Goal: Use online tool/utility: Utilize a website feature to perform a specific function

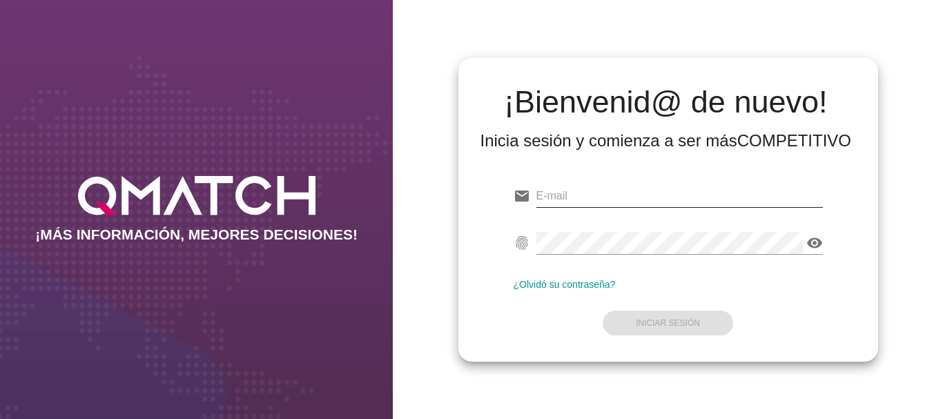
click at [560, 198] on input "email" at bounding box center [679, 196] width 287 height 22
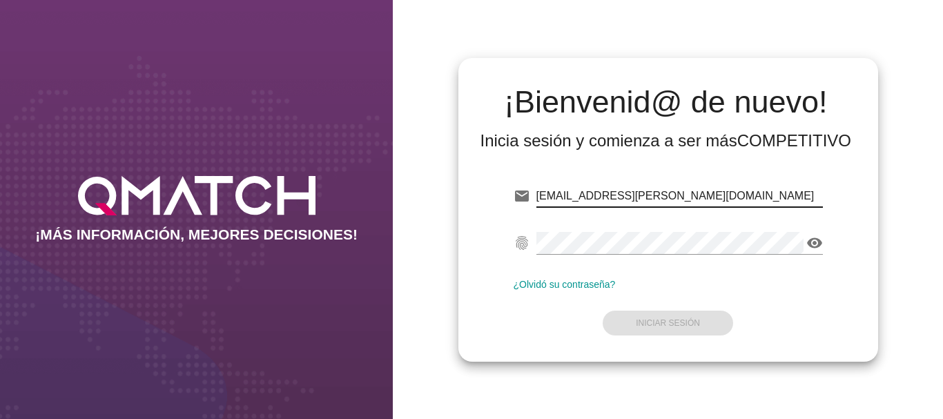
type input "[EMAIL_ADDRESS][PERSON_NAME][DOMAIN_NAME]"
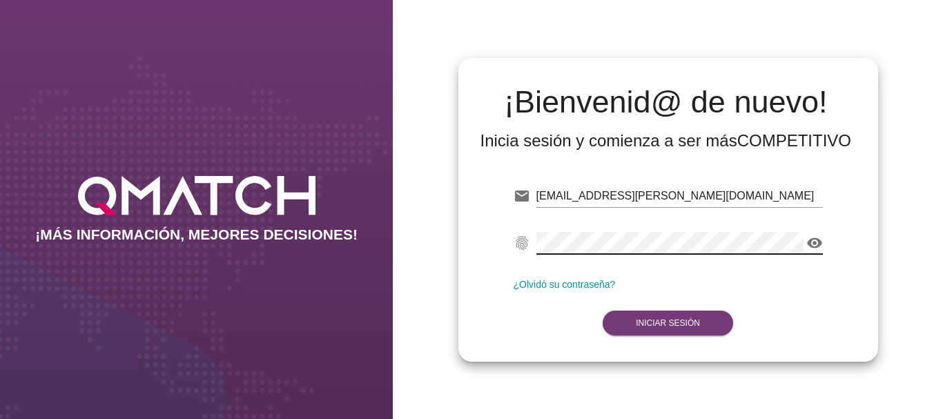
click at [686, 322] on strong "Iniciar Sesión" at bounding box center [668, 323] width 64 height 10
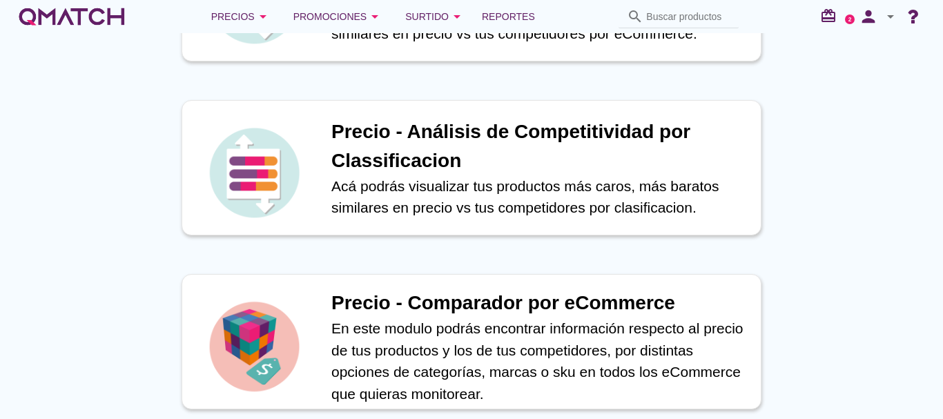
scroll to position [414, 0]
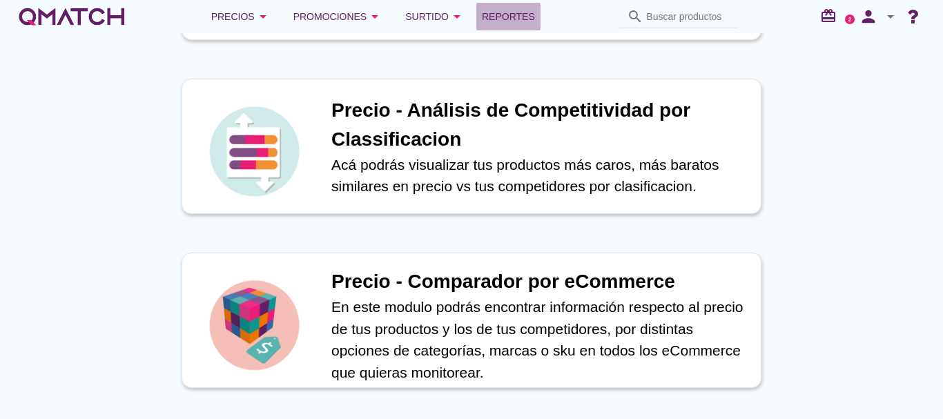
click at [513, 17] on span "Reportes" at bounding box center [508, 16] width 53 height 17
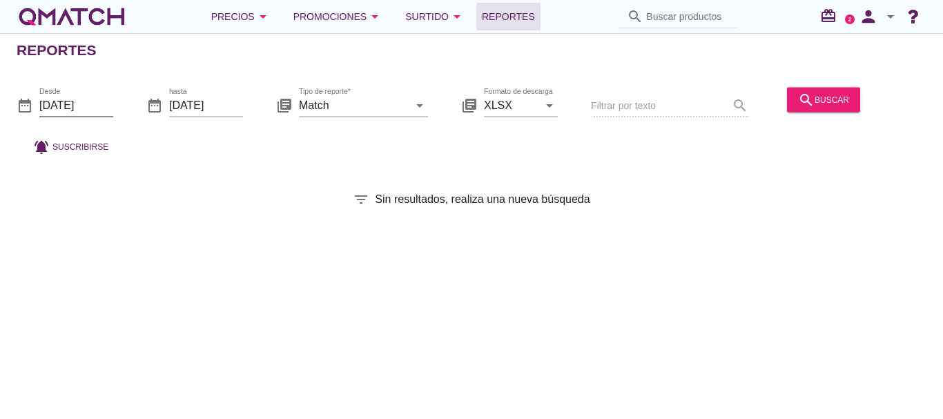
click at [68, 103] on input "[DATE]" at bounding box center [76, 105] width 74 height 22
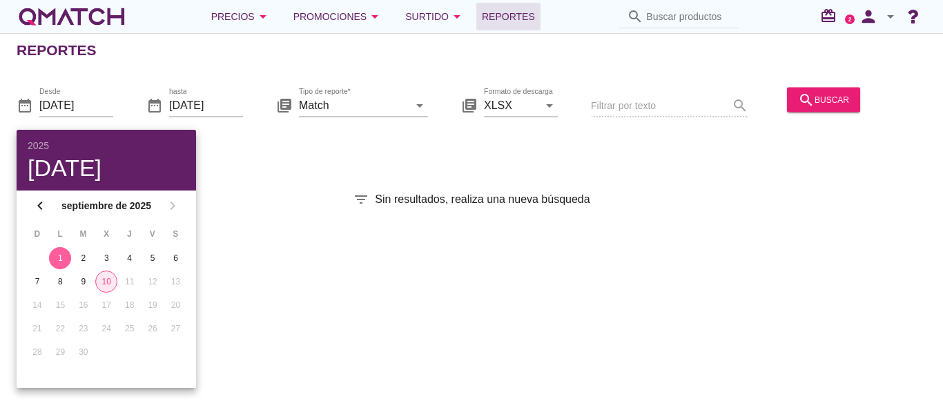
click at [110, 279] on div "10" at bounding box center [106, 281] width 21 height 12
type input "[DATE]"
click at [817, 95] on div "search buscar" at bounding box center [823, 99] width 51 height 17
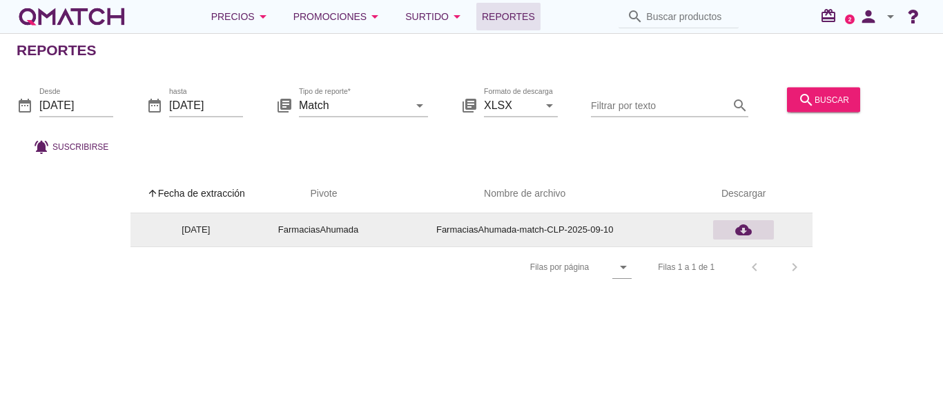
click at [745, 229] on icon "cloud_download" at bounding box center [743, 230] width 17 height 17
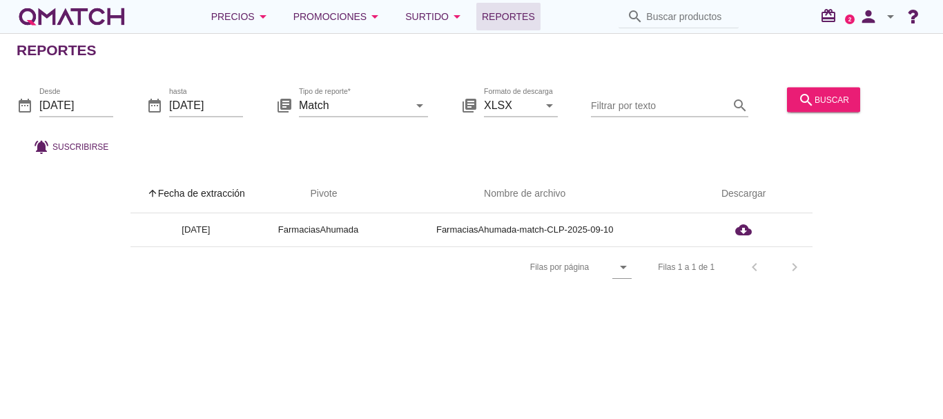
click at [414, 293] on div "Reportes date_range Desde [DATE] date_range hasta [DATE] library_books Tipo de …" at bounding box center [471, 226] width 943 height 386
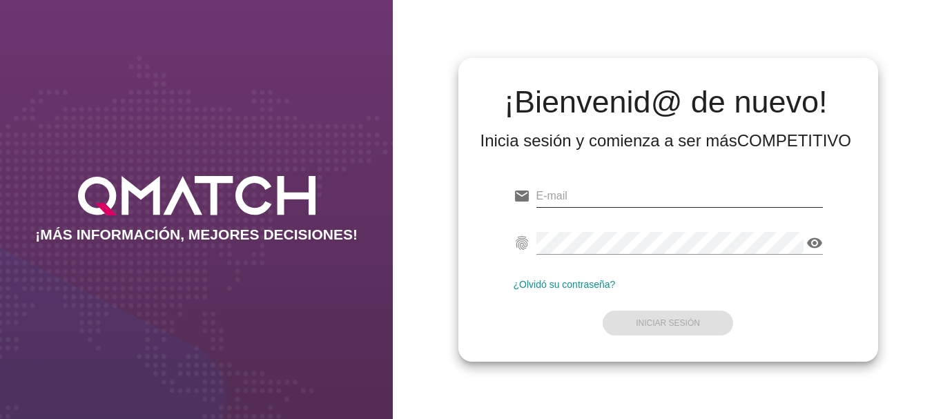
click at [547, 197] on input "email" at bounding box center [679, 196] width 287 height 22
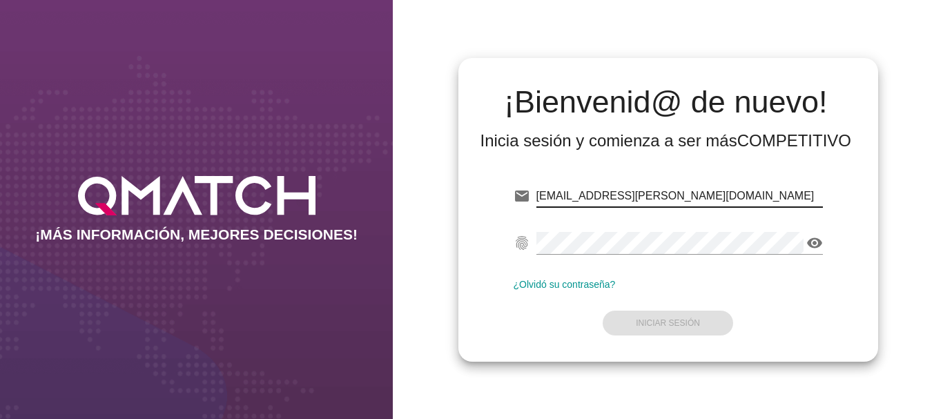
type input "[EMAIL_ADDRESS][PERSON_NAME][DOMAIN_NAME]"
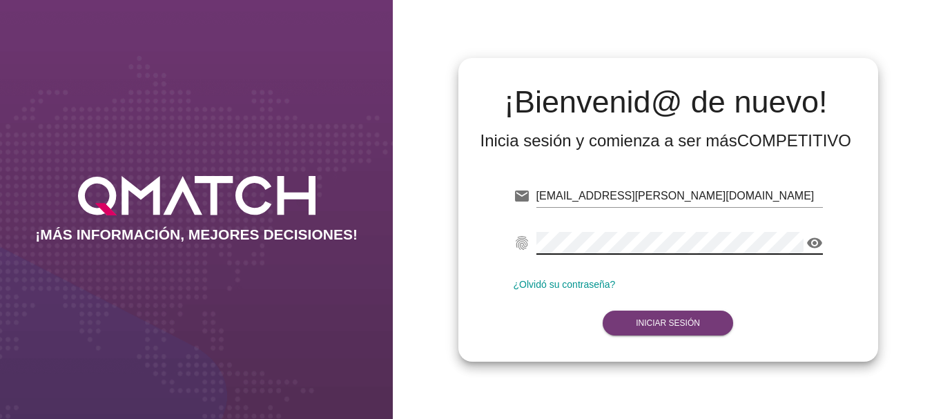
click at [683, 318] on strong "Iniciar Sesión" at bounding box center [668, 323] width 64 height 10
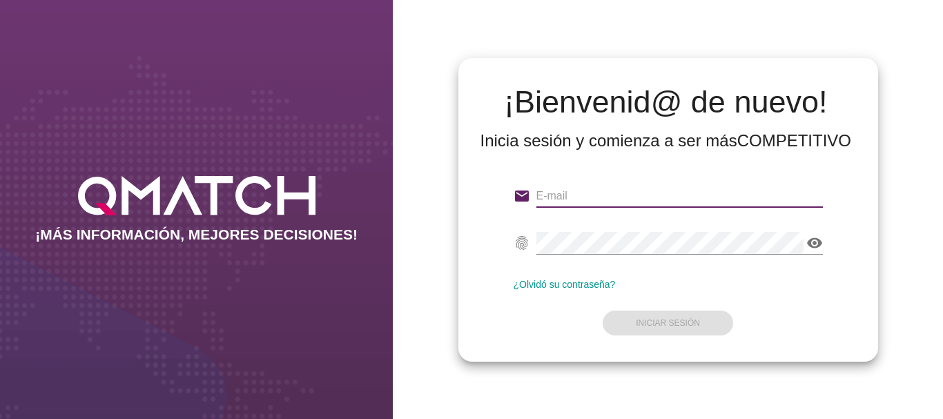
click at [568, 198] on input "email" at bounding box center [679, 196] width 287 height 22
type input "[EMAIL_ADDRESS][PERSON_NAME][DOMAIN_NAME]"
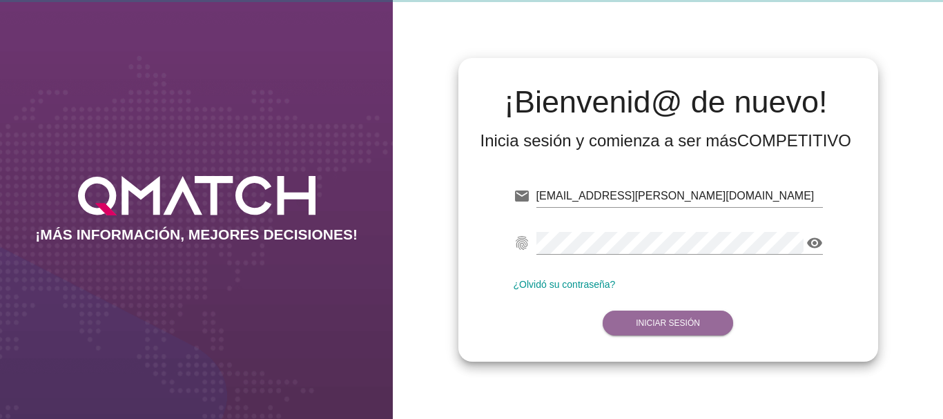
click at [672, 318] on strong "Iniciar Sesión" at bounding box center [668, 323] width 64 height 10
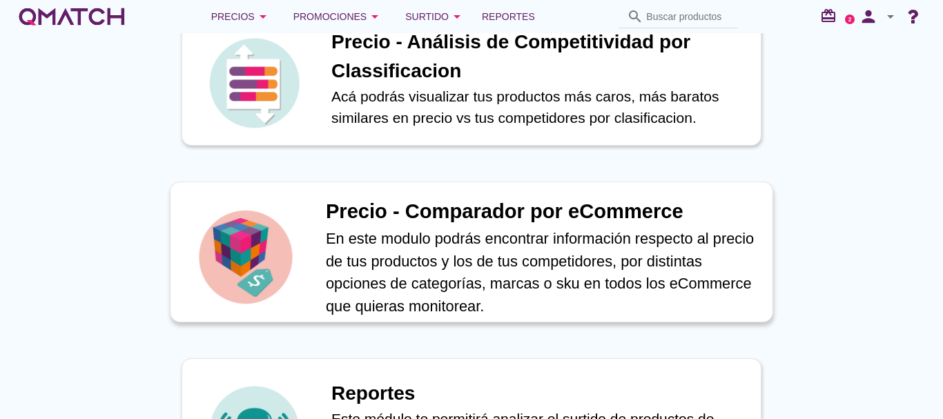
scroll to position [483, 0]
click at [434, 211] on h1 "Precio - Comparador por eCommerce" at bounding box center [542, 211] width 432 height 30
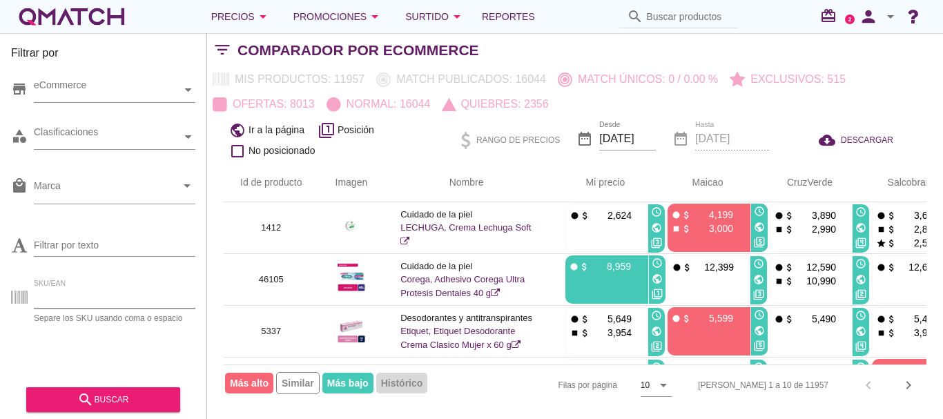
click at [78, 295] on input "SKU/EAN" at bounding box center [115, 298] width 162 height 22
paste input "92037"
click at [130, 394] on div "search buscar" at bounding box center [103, 399] width 132 height 17
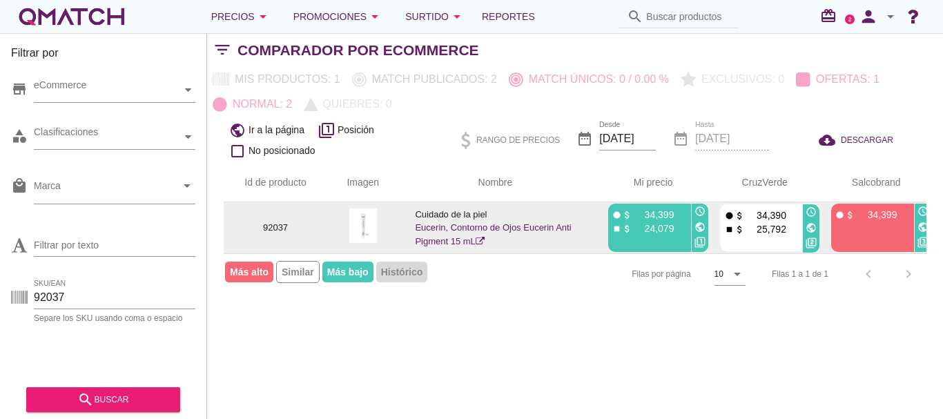
click at [700, 226] on icon "public" at bounding box center [700, 227] width 11 height 11
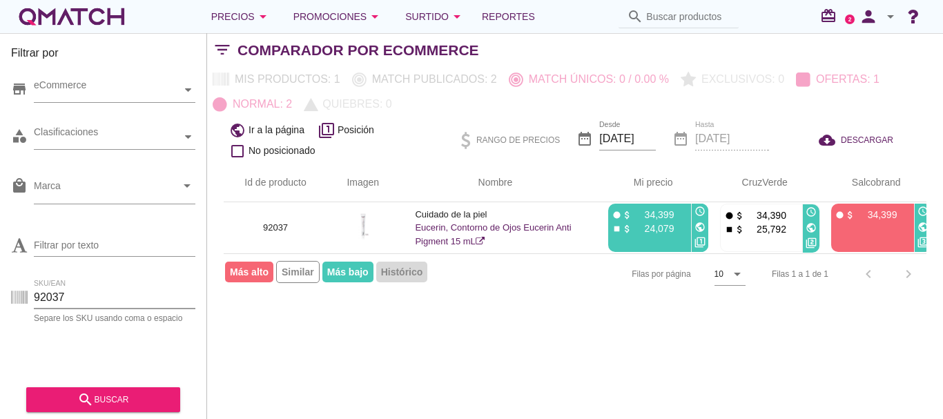
drag, startPoint x: 82, startPoint y: 303, endPoint x: 26, endPoint y: 298, distance: 56.9
click at [26, 298] on div "SKU/EAN 92037 Separe los SKU usando coma o espacio" at bounding box center [103, 300] width 184 height 44
paste input "79924 90683 92197 83466"
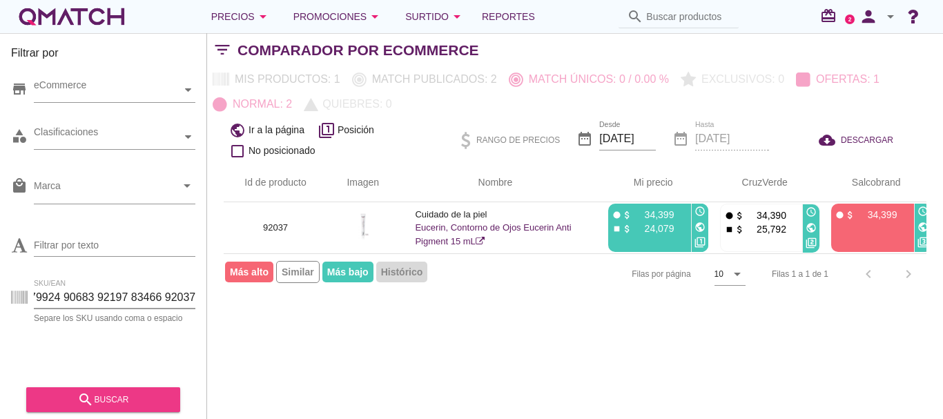
type input "79924 90683 92197 83466 92037"
click at [125, 399] on div "search buscar" at bounding box center [103, 399] width 132 height 17
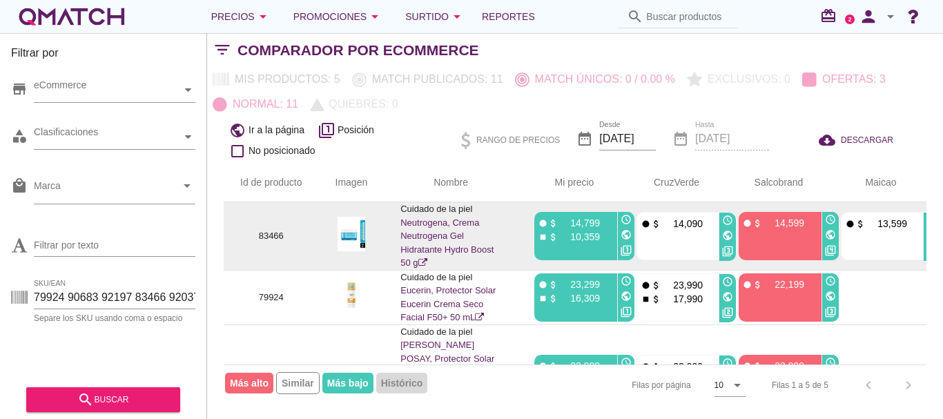
click at [628, 235] on icon "public" at bounding box center [626, 234] width 11 height 11
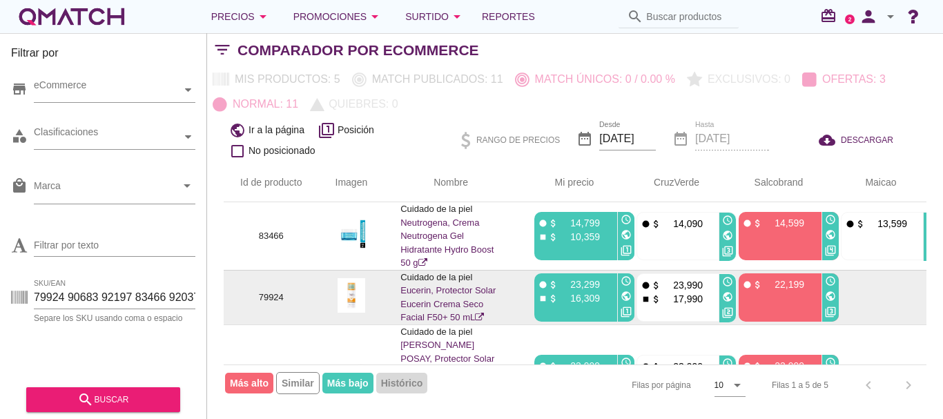
click at [625, 297] on icon "public" at bounding box center [626, 296] width 11 height 11
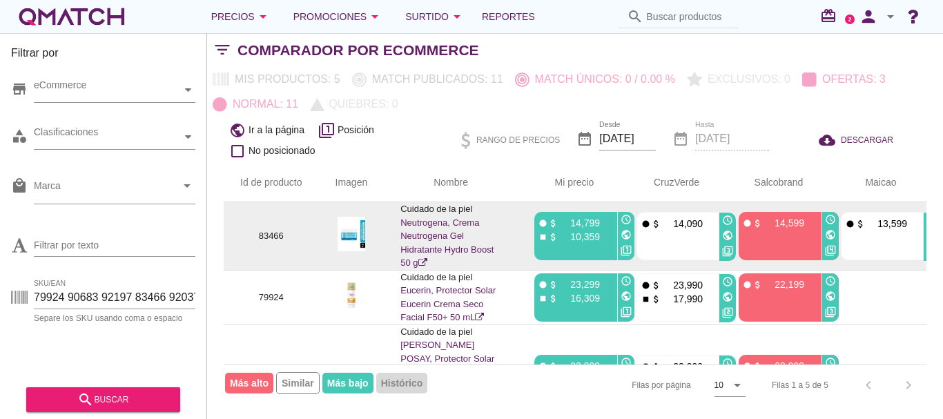
scroll to position [69, 0]
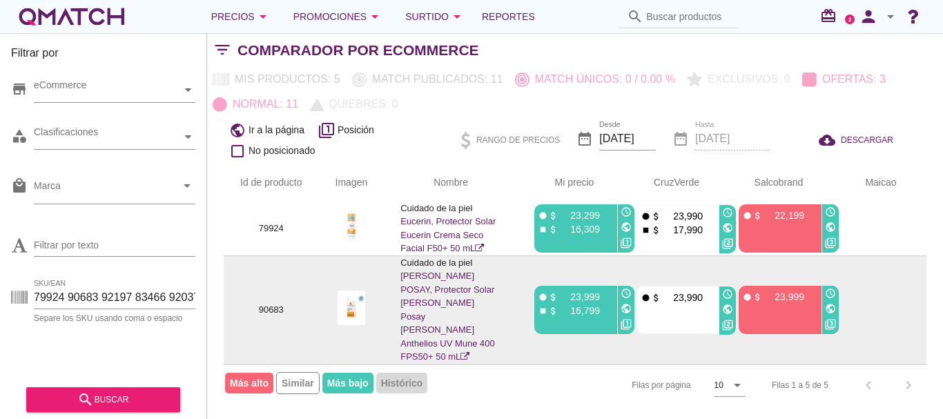
click at [625, 303] on icon "public" at bounding box center [626, 308] width 11 height 11
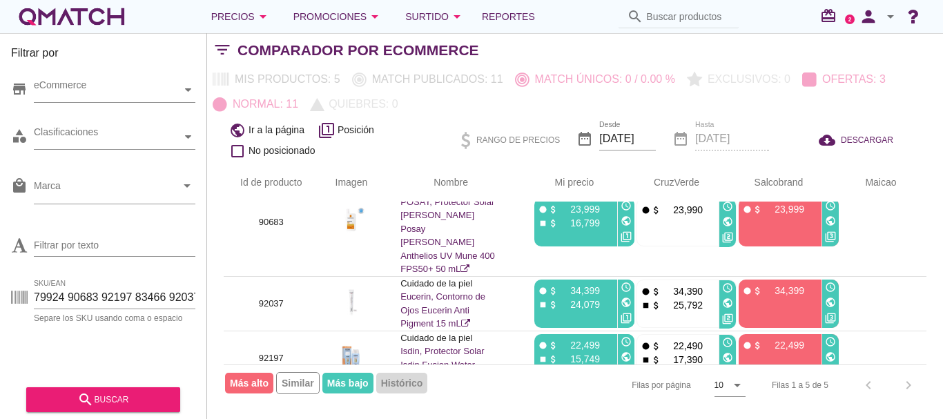
scroll to position [161, 0]
